Goal: Task Accomplishment & Management: Use online tool/utility

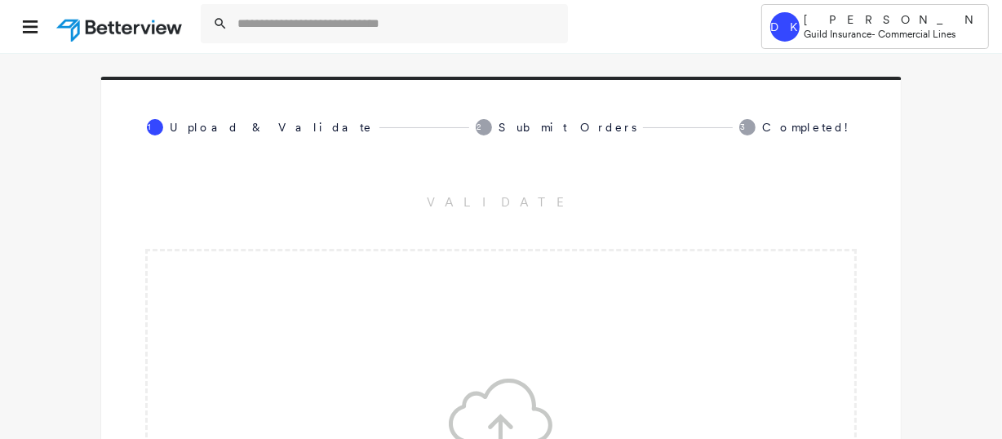
click at [842, 42] on div "DK [PERSON_NAME] Guild Insurance - Commercial Lines" at bounding box center [876, 26] width 228 height 45
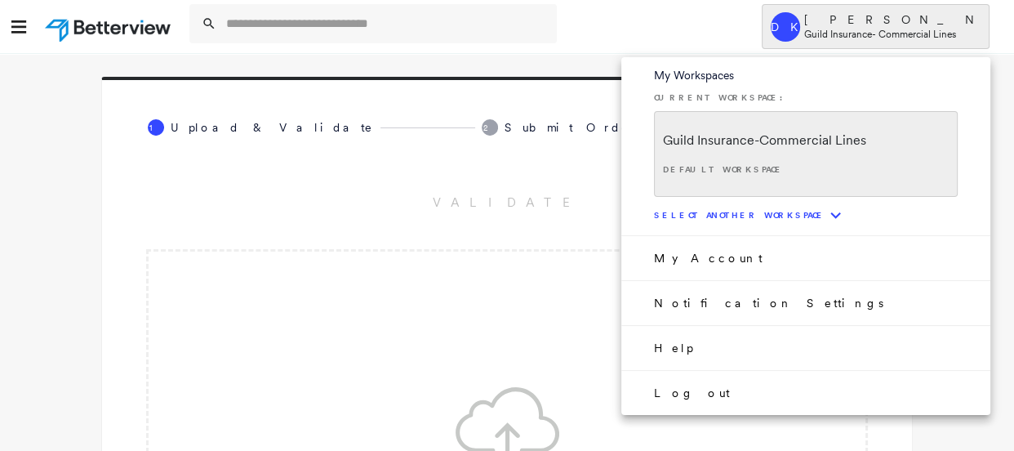
click at [794, 211] on div "Select another workspace" at bounding box center [739, 215] width 171 height 11
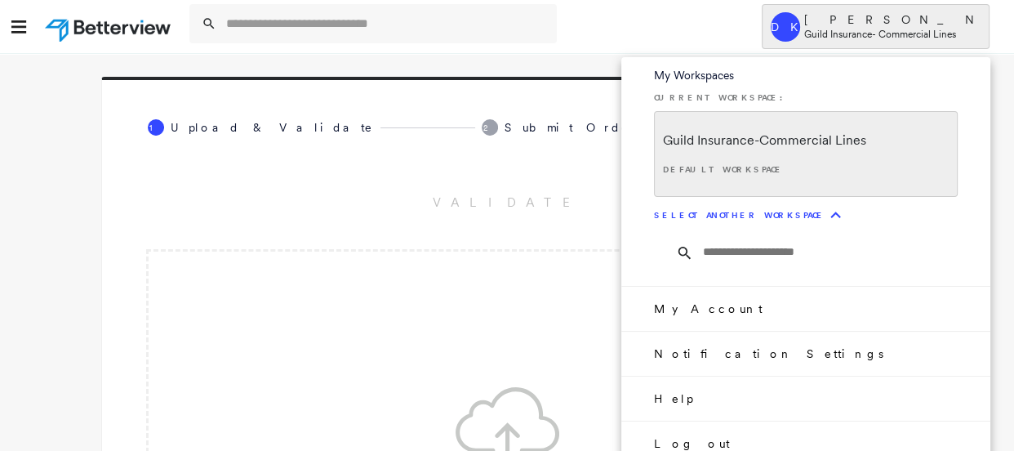
click at [766, 255] on input at bounding box center [836, 252] width 270 height 51
click at [848, 46] on div at bounding box center [507, 225] width 1014 height 451
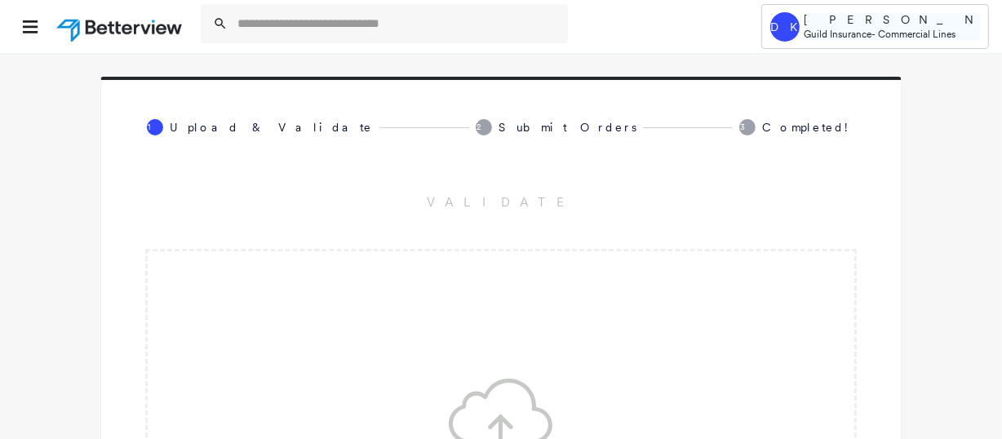
click at [826, 28] on span "Guild Insurance" at bounding box center [838, 34] width 68 height 12
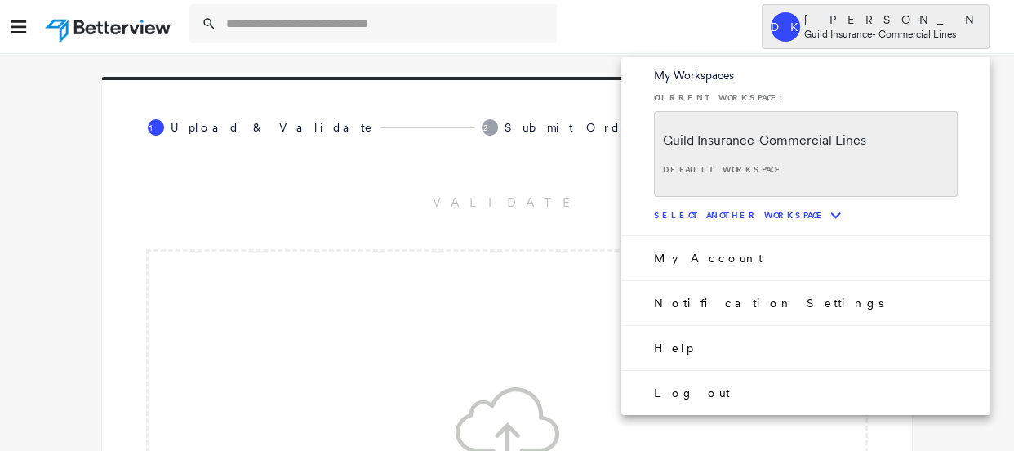
click at [732, 219] on div "Select another workspace" at bounding box center [739, 215] width 171 height 11
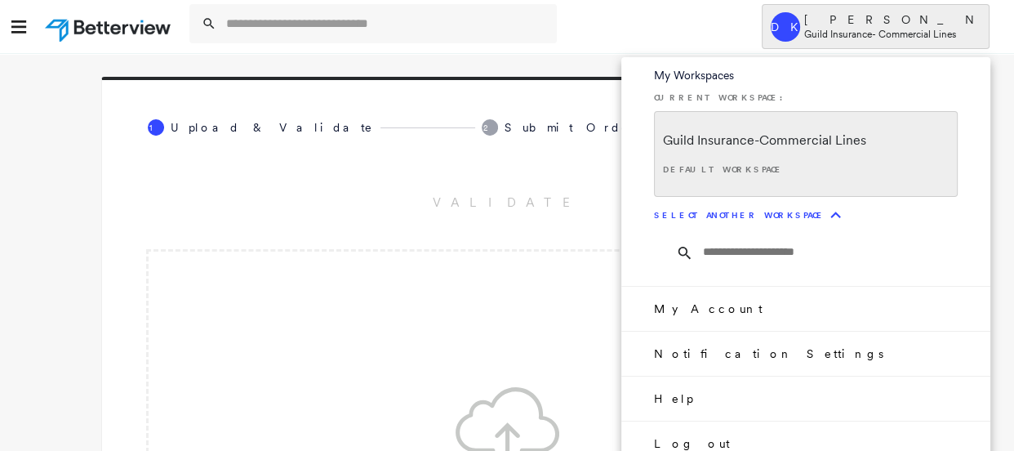
click at [732, 219] on div "Select another workspace" at bounding box center [739, 215] width 171 height 11
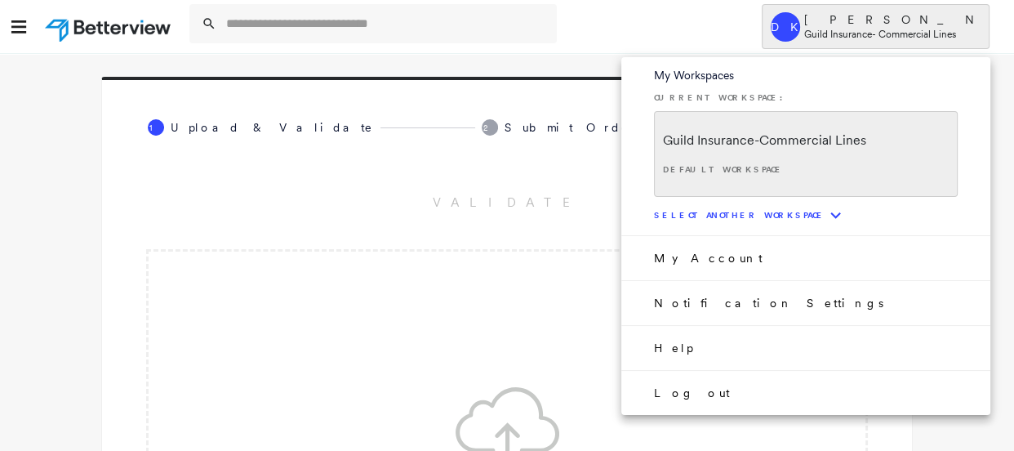
click at [732, 219] on div "Select another workspace" at bounding box center [739, 215] width 171 height 11
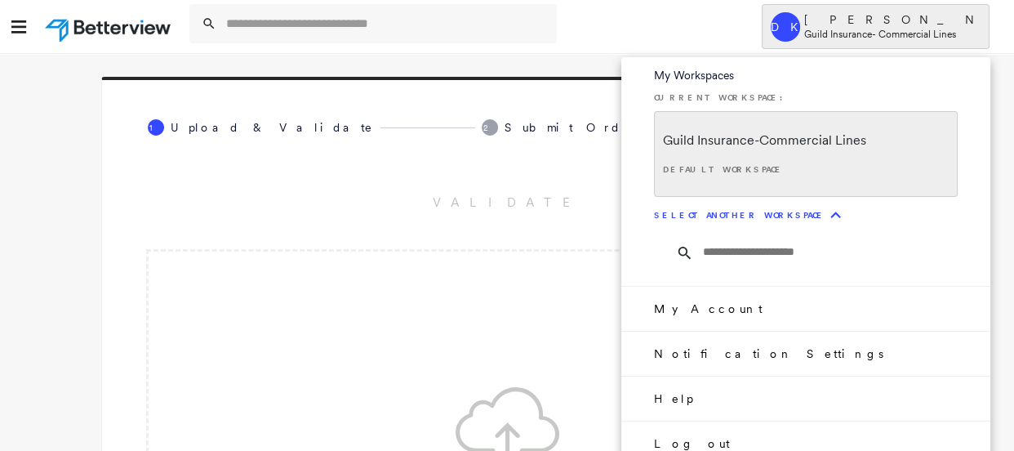
click at [862, 27] on div at bounding box center [507, 225] width 1014 height 451
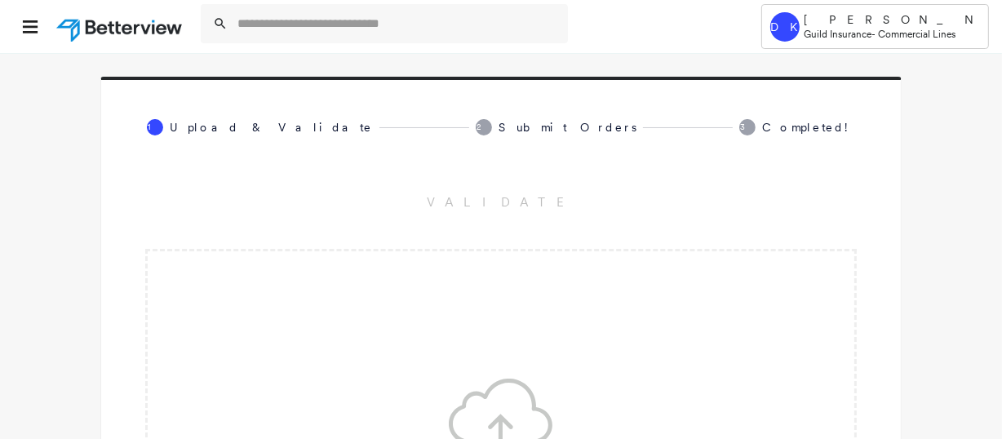
click at [800, 31] on div "DK" at bounding box center [784, 26] width 29 height 29
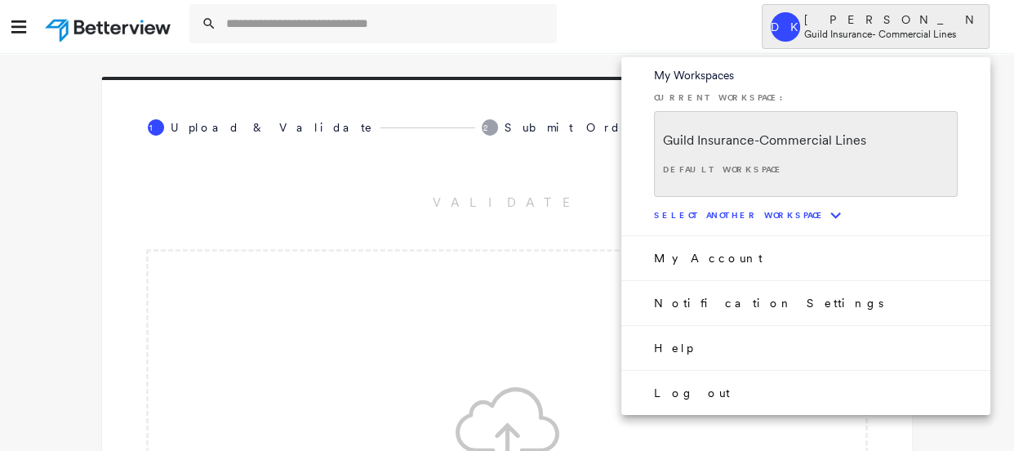
click at [825, 212] on icon "expand more" at bounding box center [835, 215] width 20 height 20
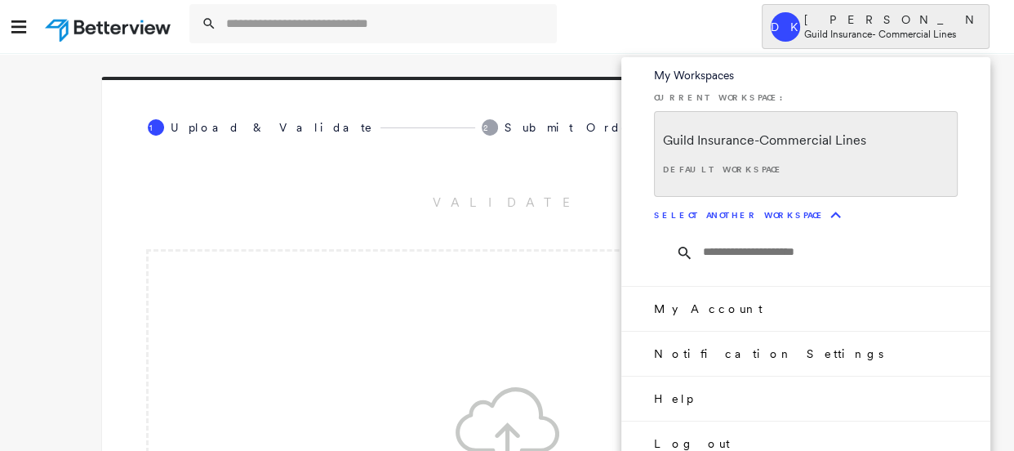
click at [765, 244] on input at bounding box center [836, 252] width 270 height 51
type input "***"
click at [684, 251] on icon at bounding box center [684, 253] width 17 height 20
click at [718, 250] on input "***" at bounding box center [836, 252] width 270 height 51
